Goal: Find specific page/section: Find specific page/section

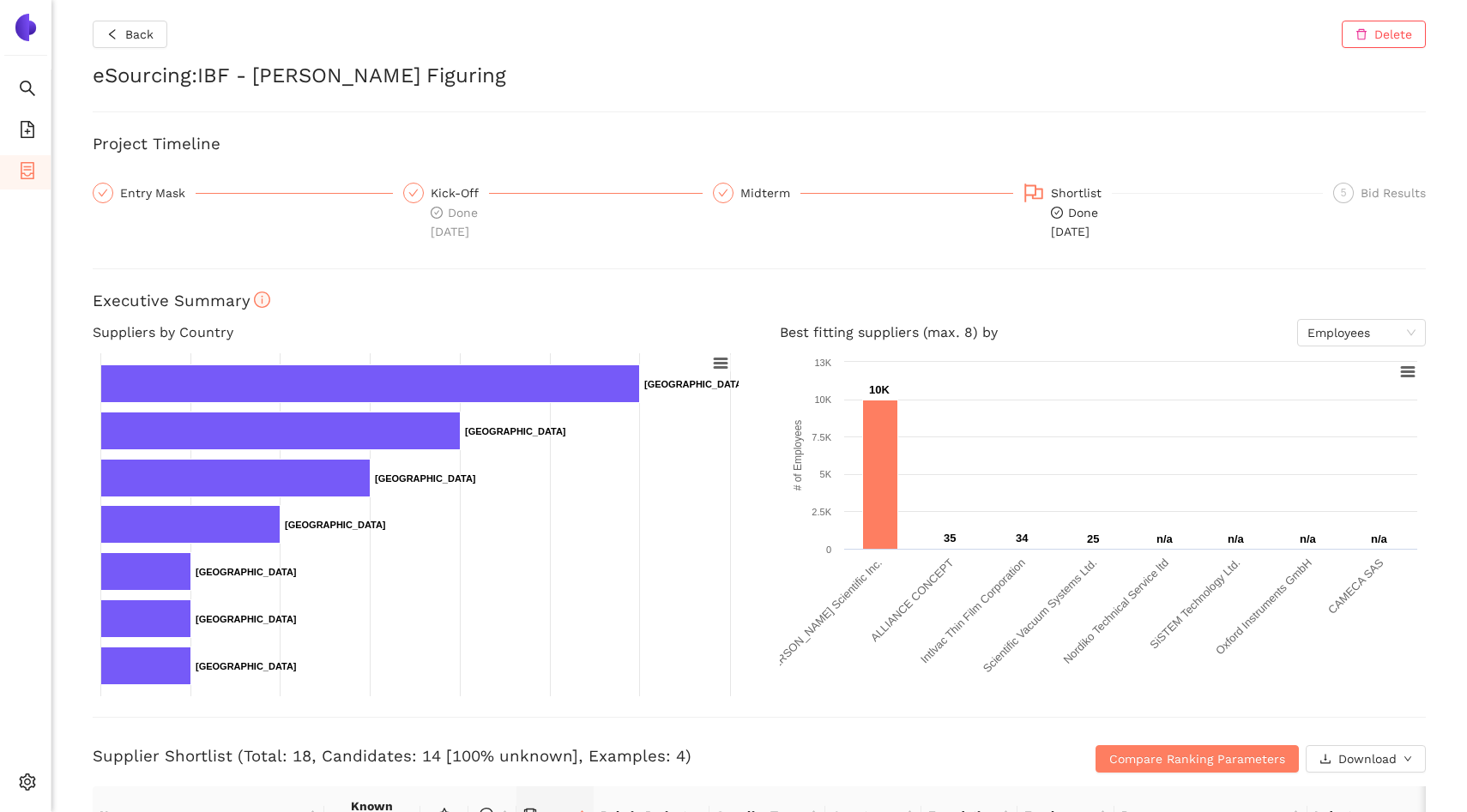
scroll to position [811, 0]
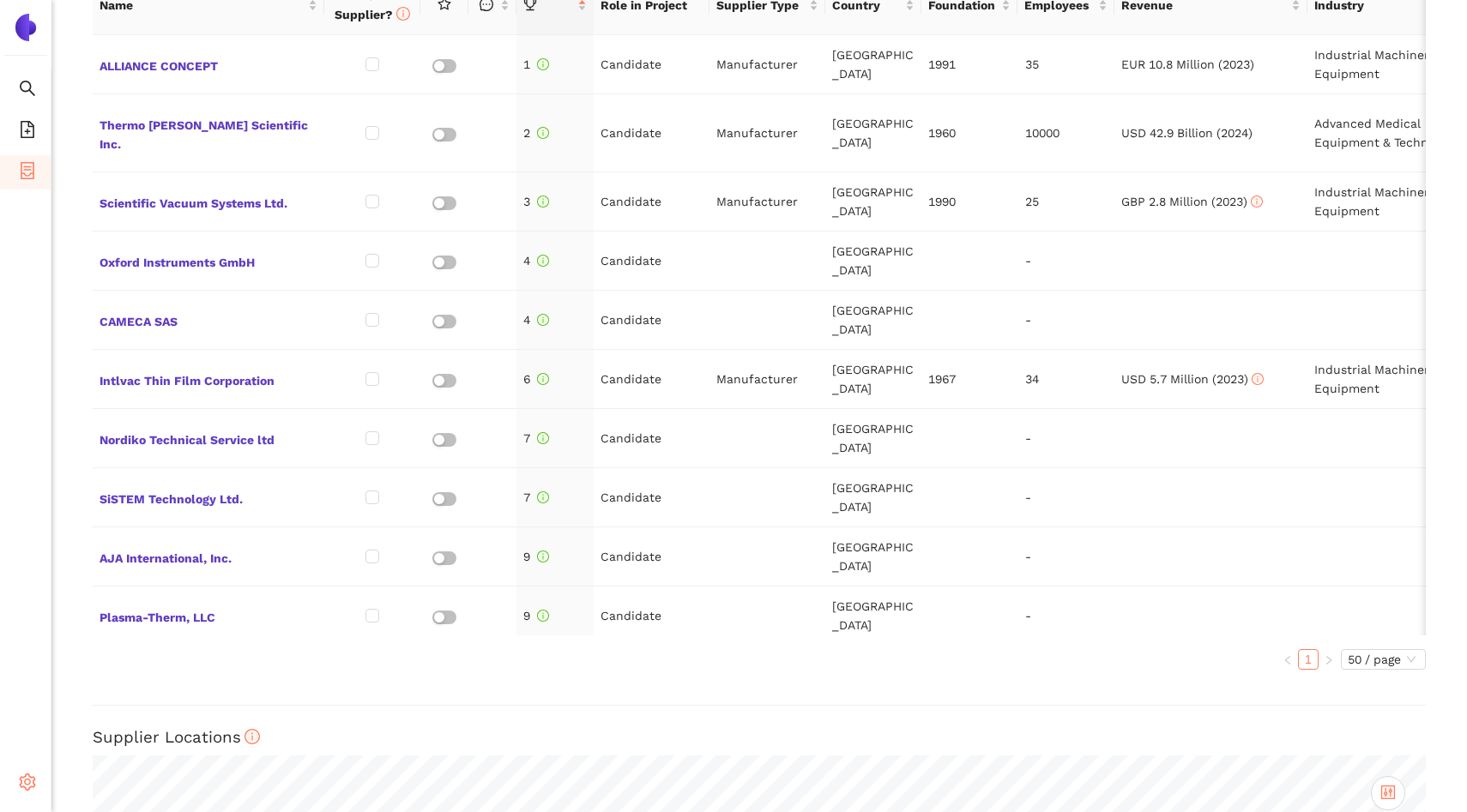
click at [31, 781] on icon "setting" at bounding box center [28, 783] width 18 height 18
click at [119, 672] on li "Internal Area" at bounding box center [122, 658] width 141 height 34
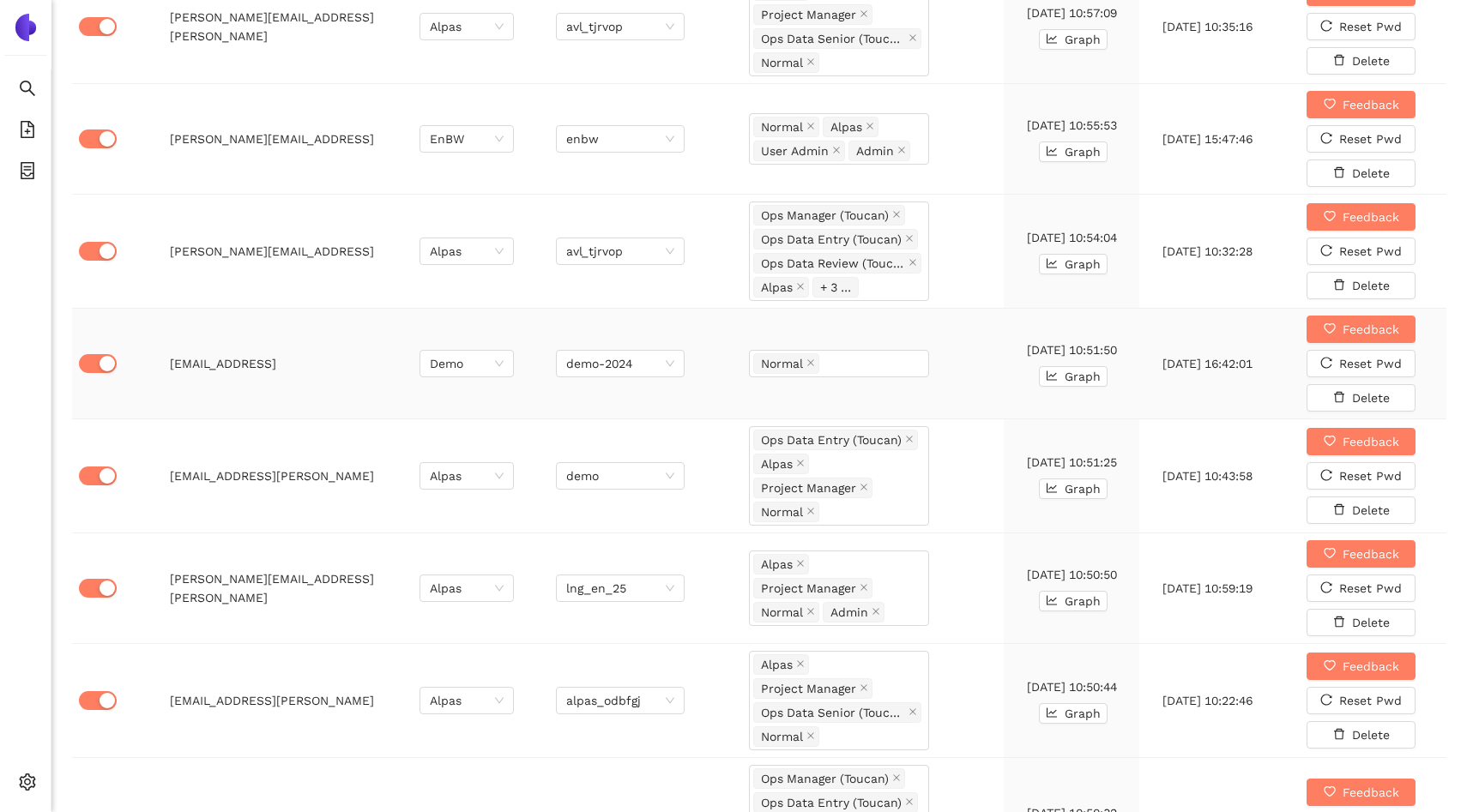
scroll to position [1017, 0]
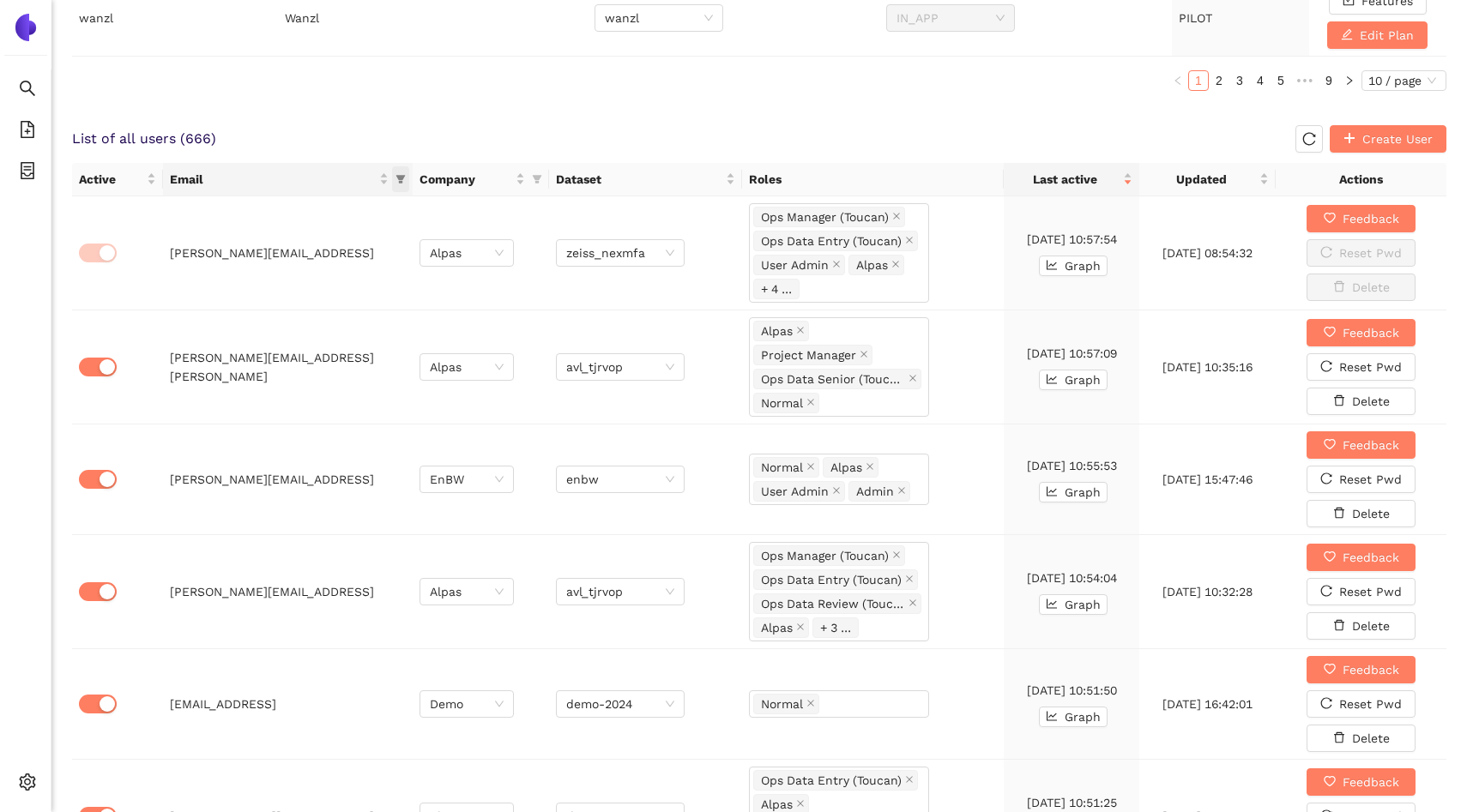
click at [402, 183] on icon "filter" at bounding box center [401, 179] width 11 height 11
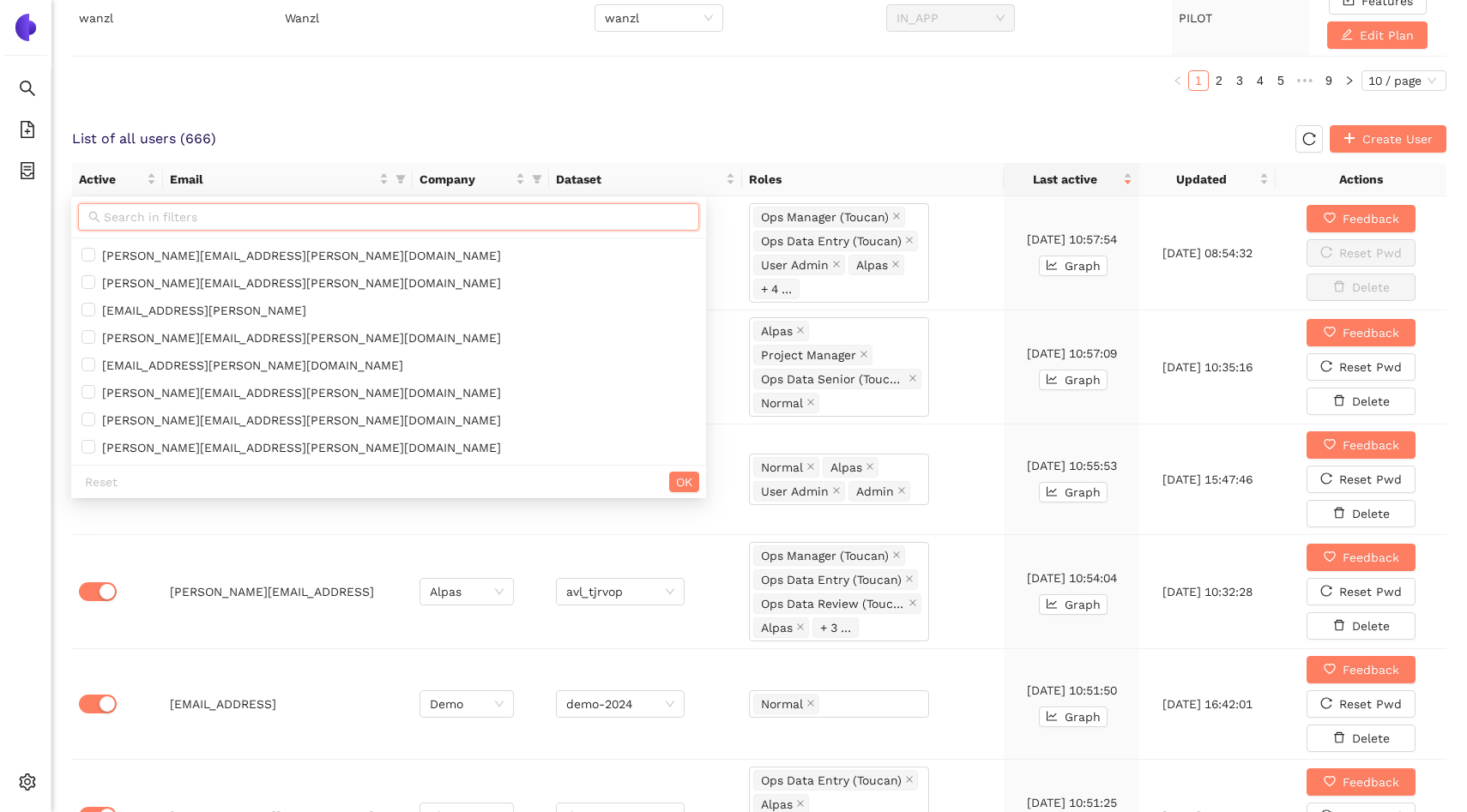
click at [330, 217] on input "text" at bounding box center [396, 218] width 586 height 19
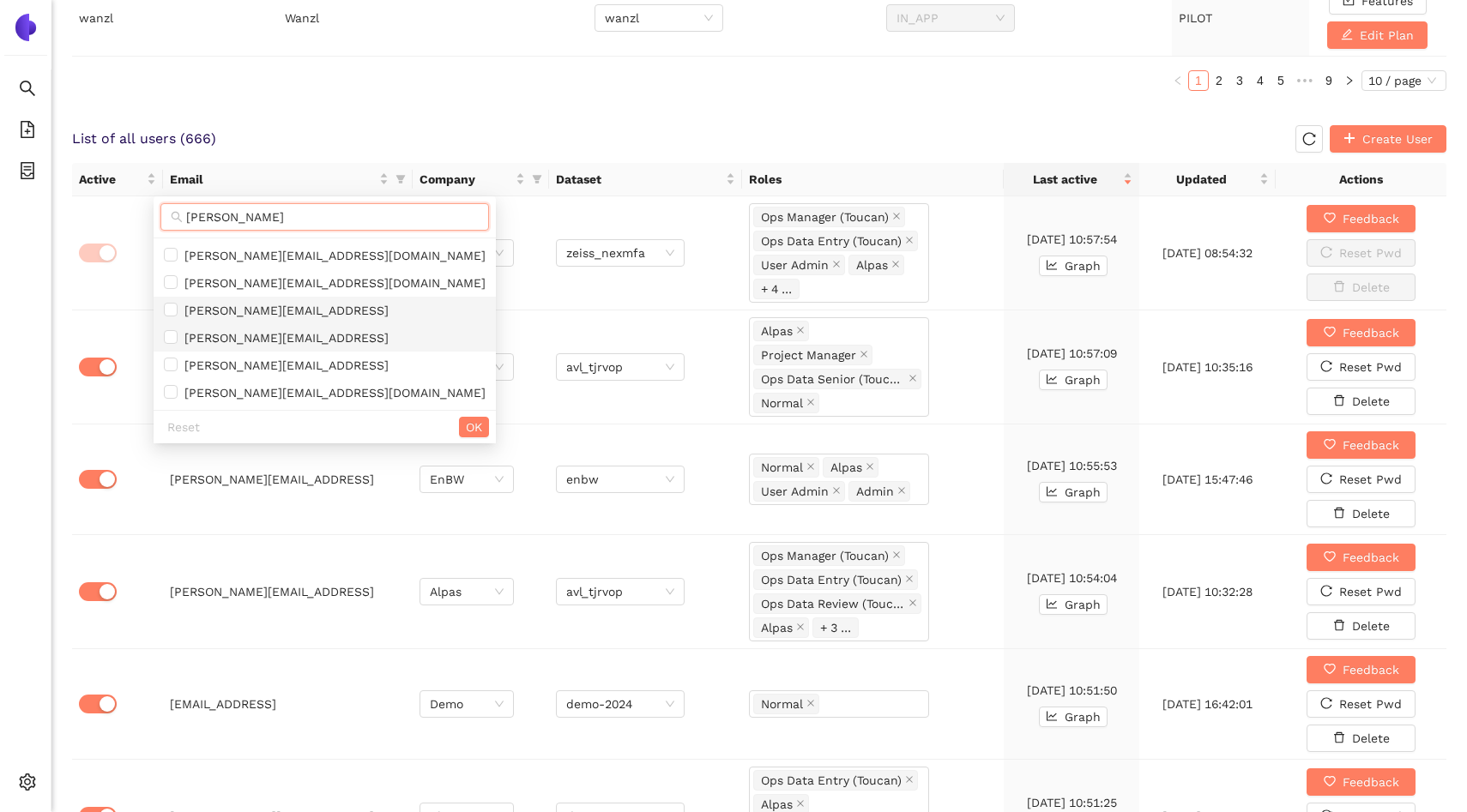
type input "[PERSON_NAME]"
click at [284, 310] on span "[PERSON_NAME][EMAIL_ADDRESS]" at bounding box center [283, 311] width 211 height 14
checkbox input "true"
click at [466, 428] on span "OK" at bounding box center [474, 428] width 17 height 19
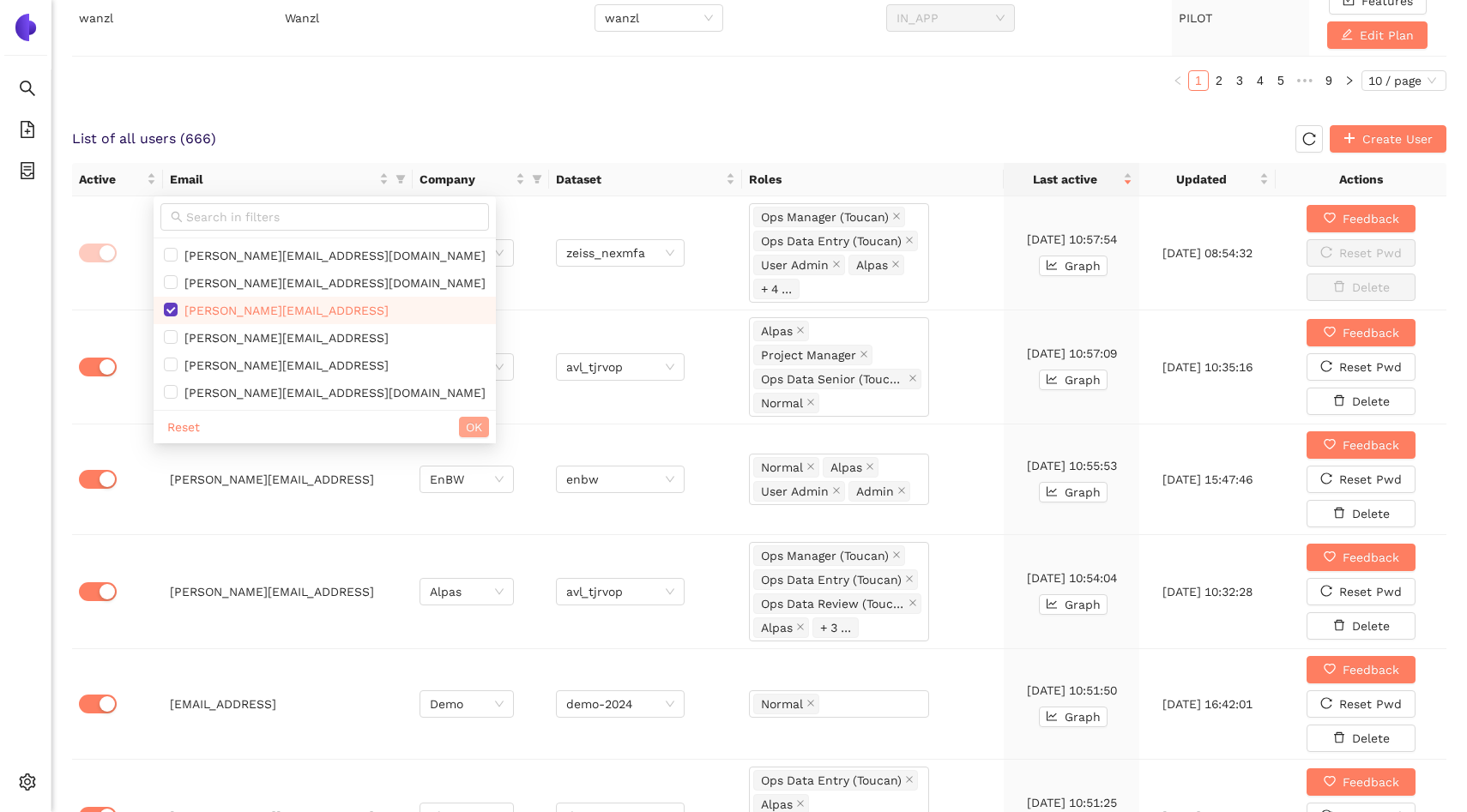
scroll to position [600, 0]
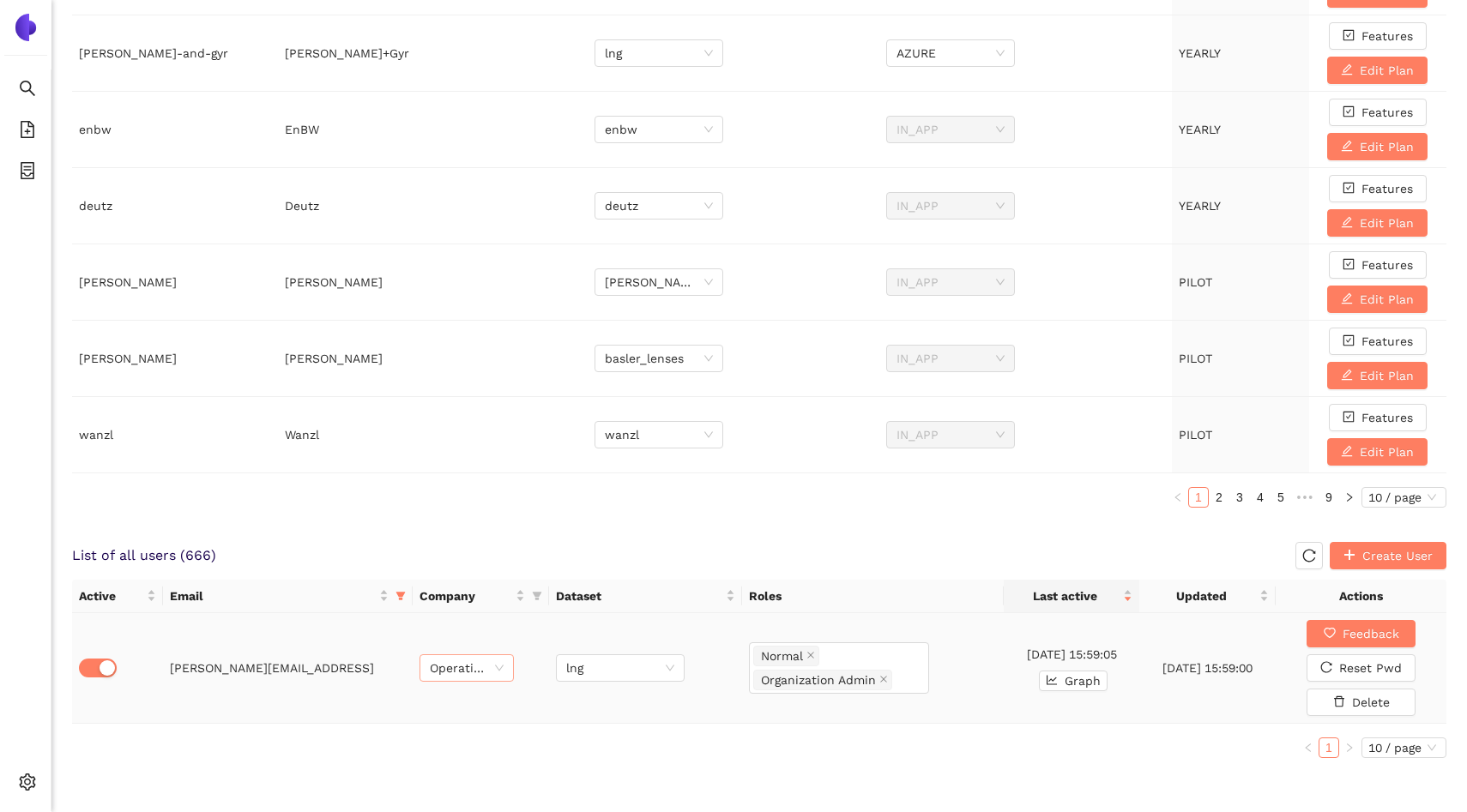
click at [449, 666] on span "Operational Orga" at bounding box center [467, 668] width 74 height 25
type input "si"
click at [472, 725] on div "Siempelkamp" at bounding box center [467, 731] width 74 height 19
click at [613, 655] on div "lng" at bounding box center [620, 668] width 129 height 27
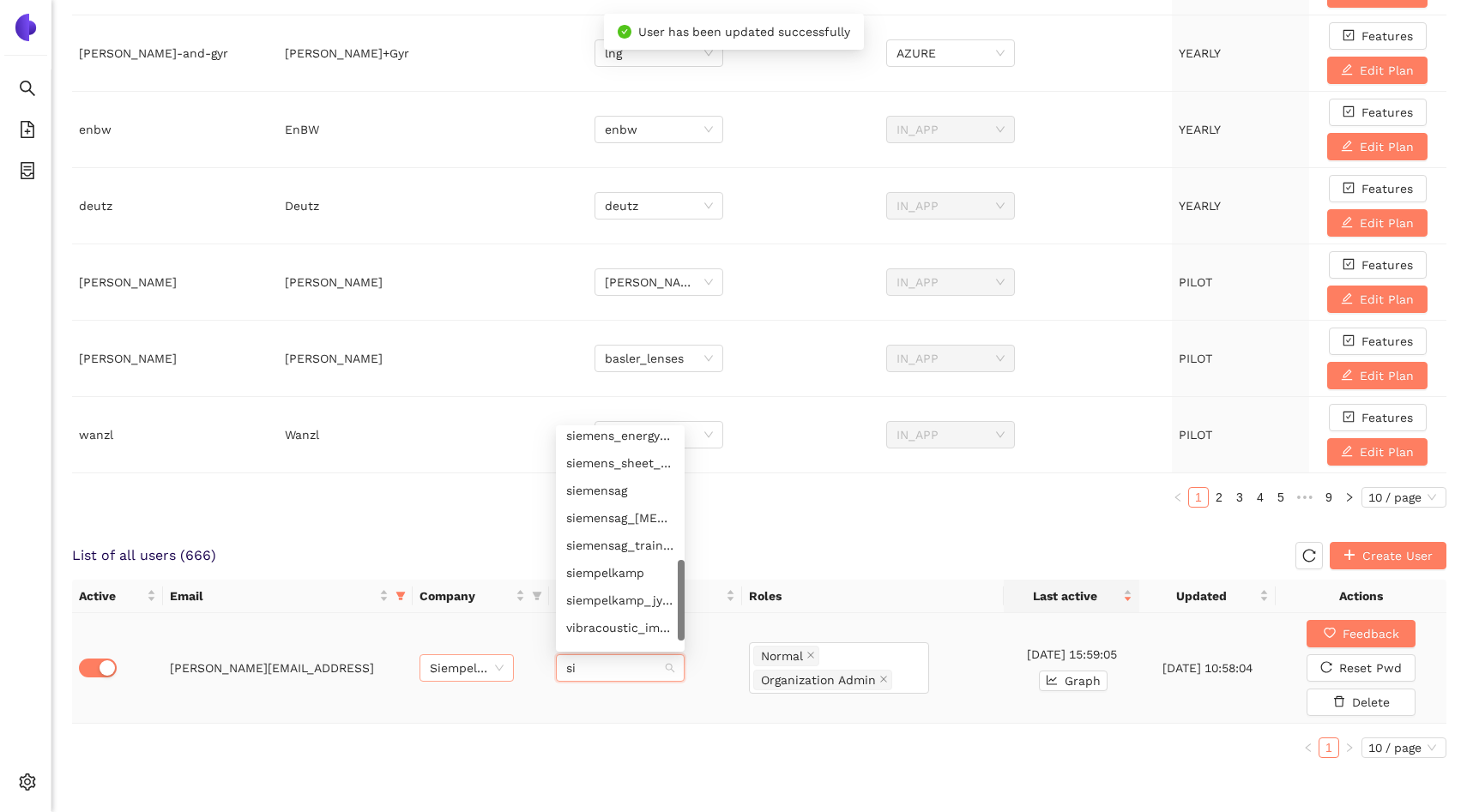
type input "sie"
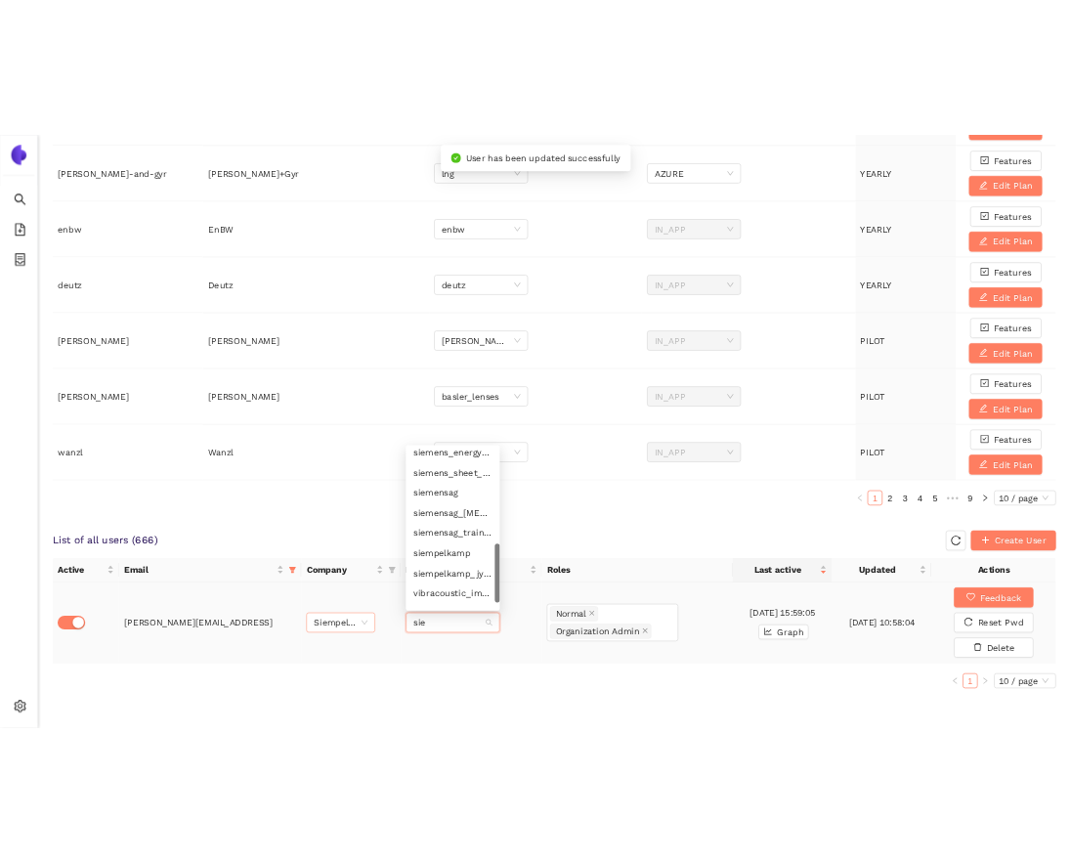
scroll to position [109, 0]
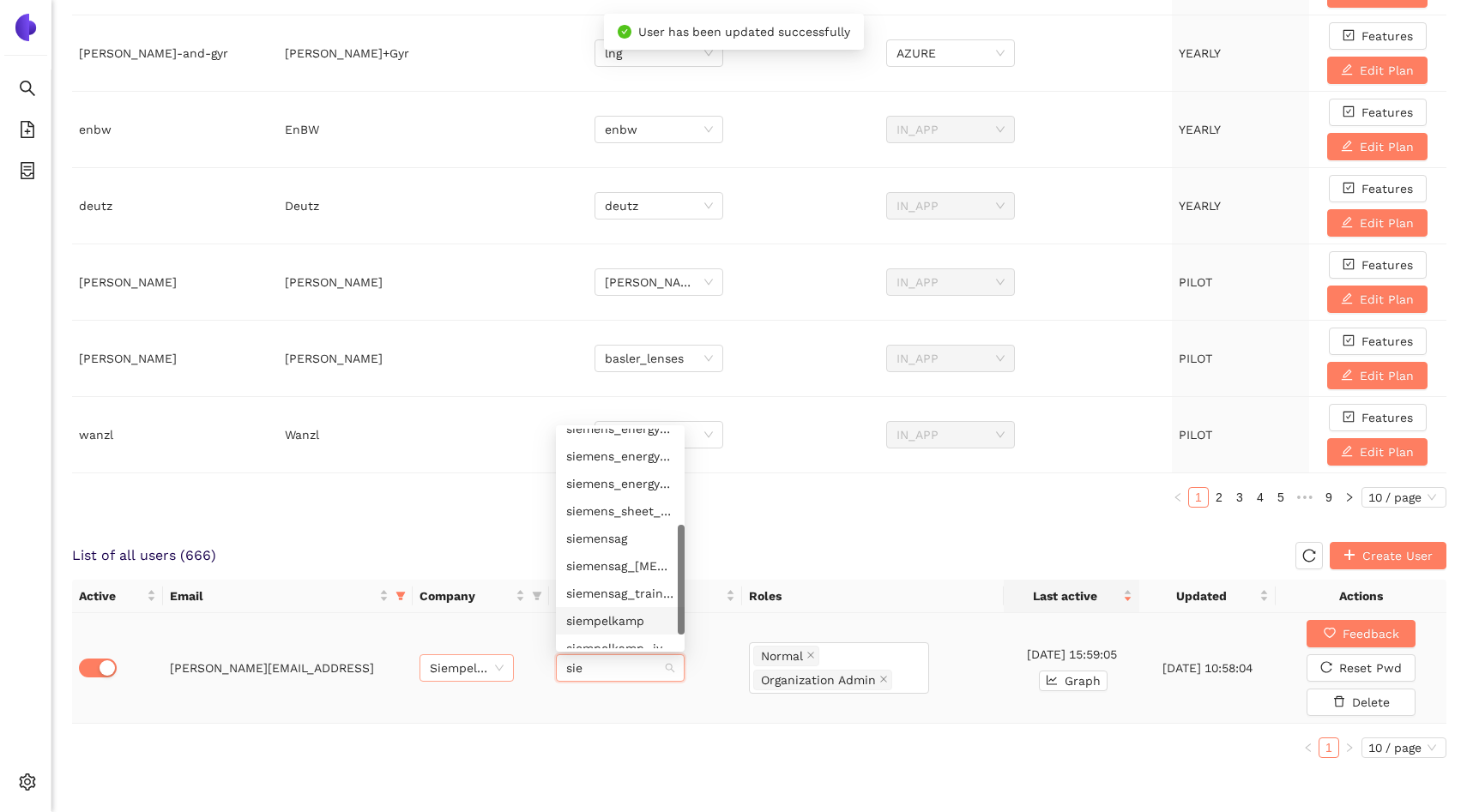
click at [621, 615] on div "siempelkamp" at bounding box center [620, 622] width 108 height 19
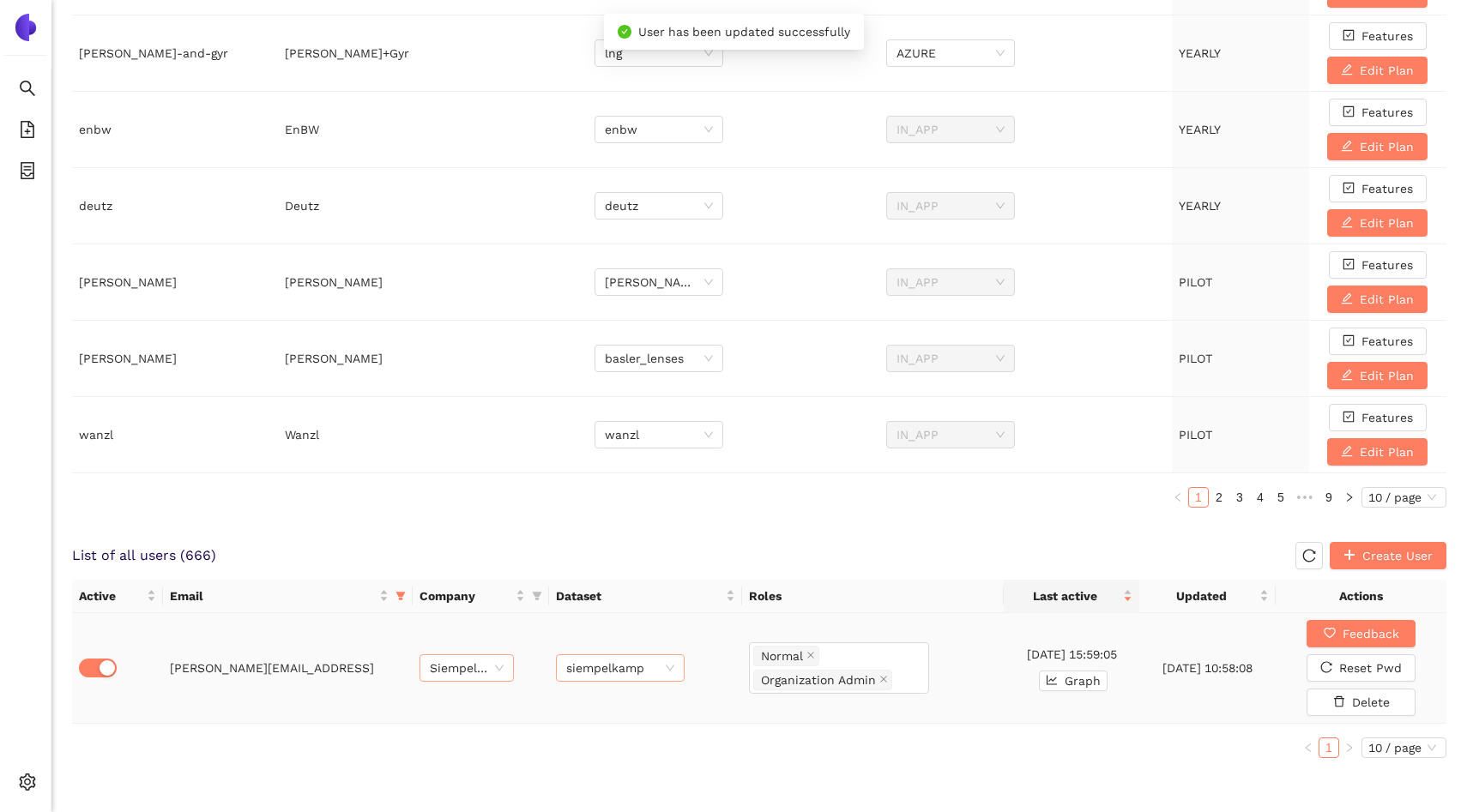
click at [644, 763] on div "Active Email Company Dataset Roles Last active Updated Actions [PERSON_NAME][EM…" at bounding box center [759, 676] width 1375 height 192
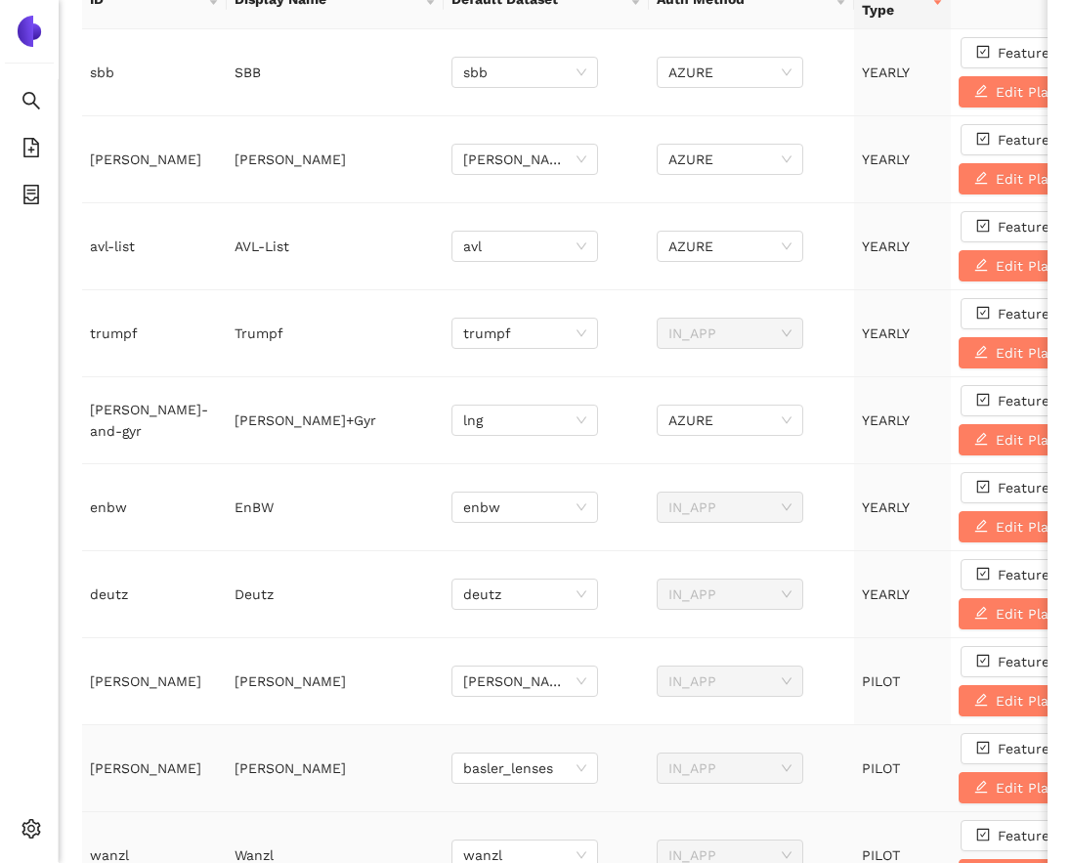
scroll to position [0, 0]
